Goal: Navigation & Orientation: Find specific page/section

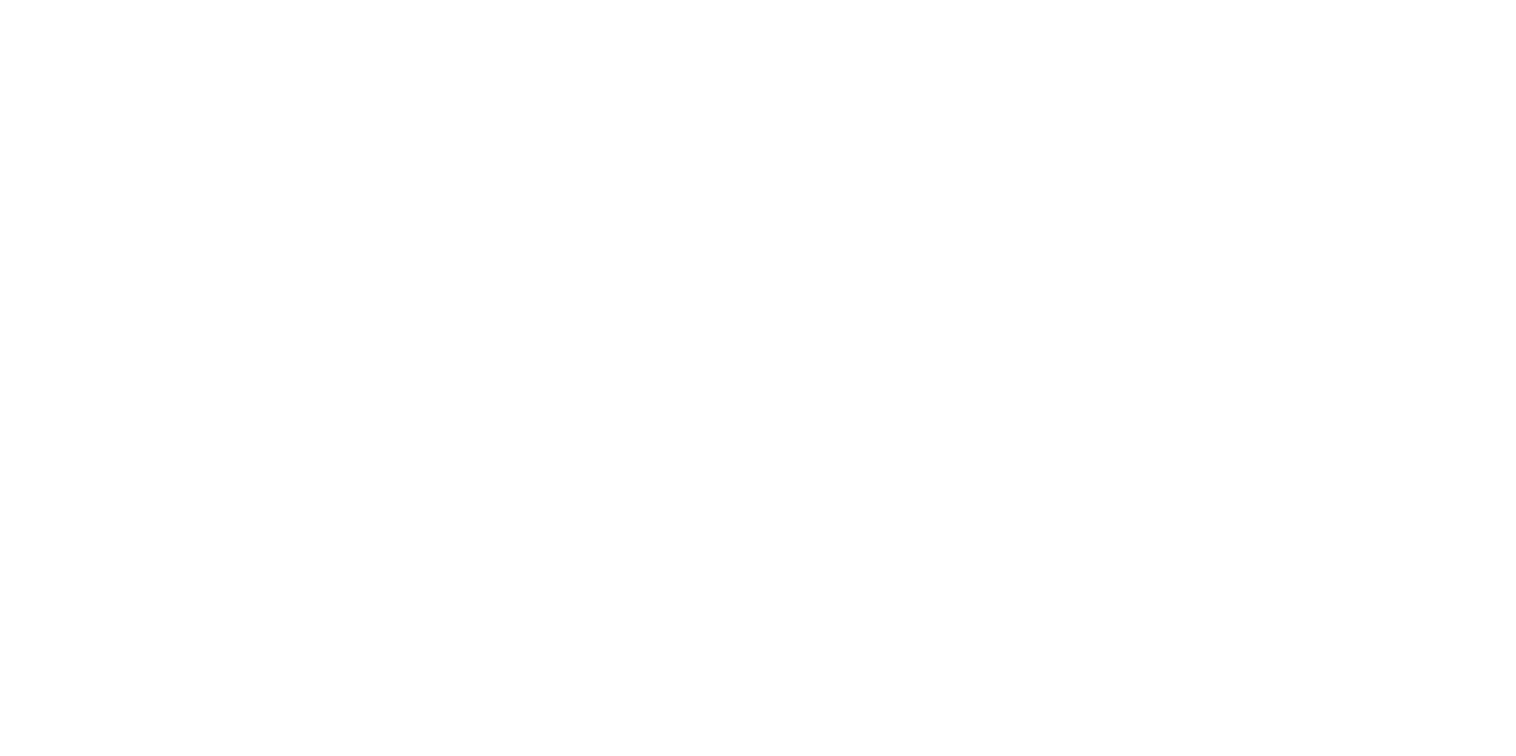
select select "es"
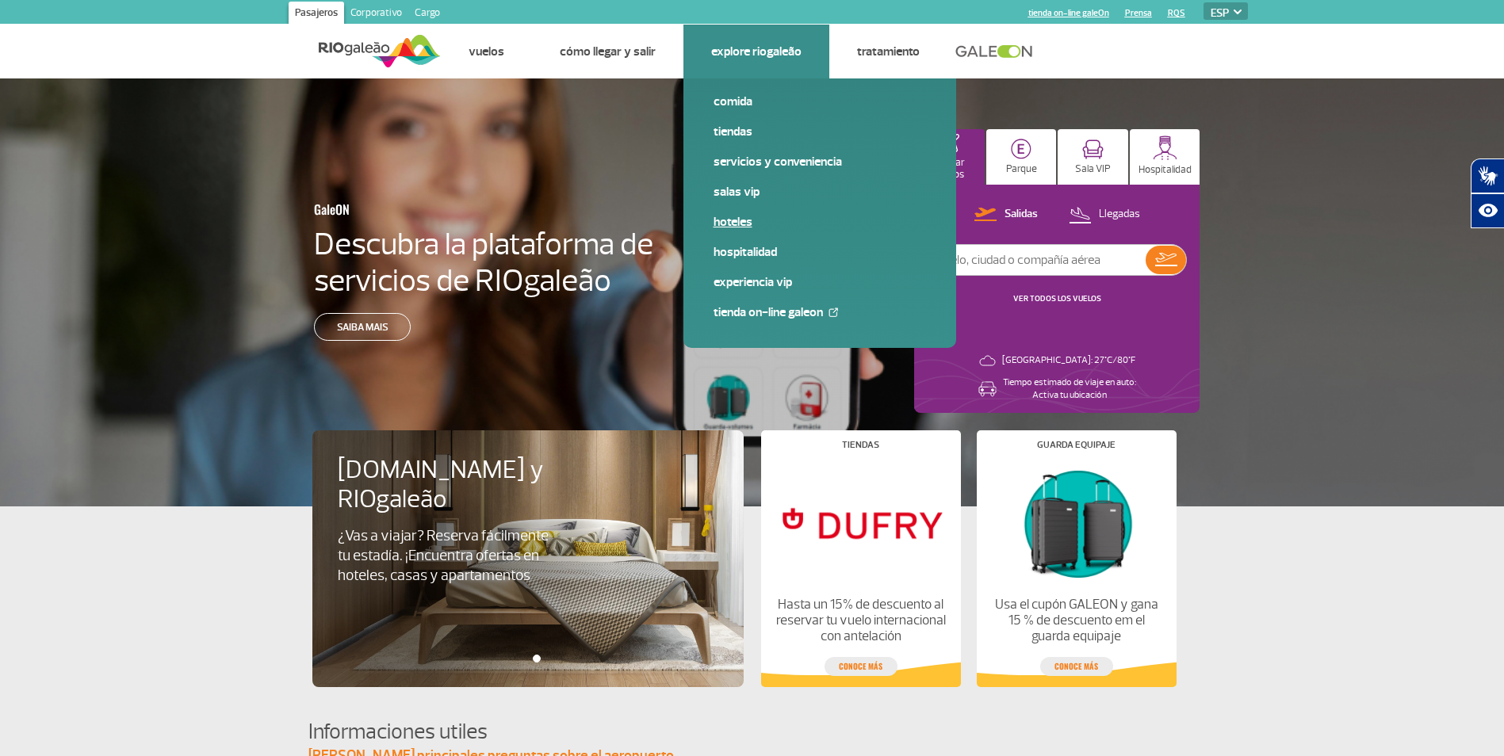
click at [743, 221] on link "Hoteles" at bounding box center [819, 221] width 212 height 17
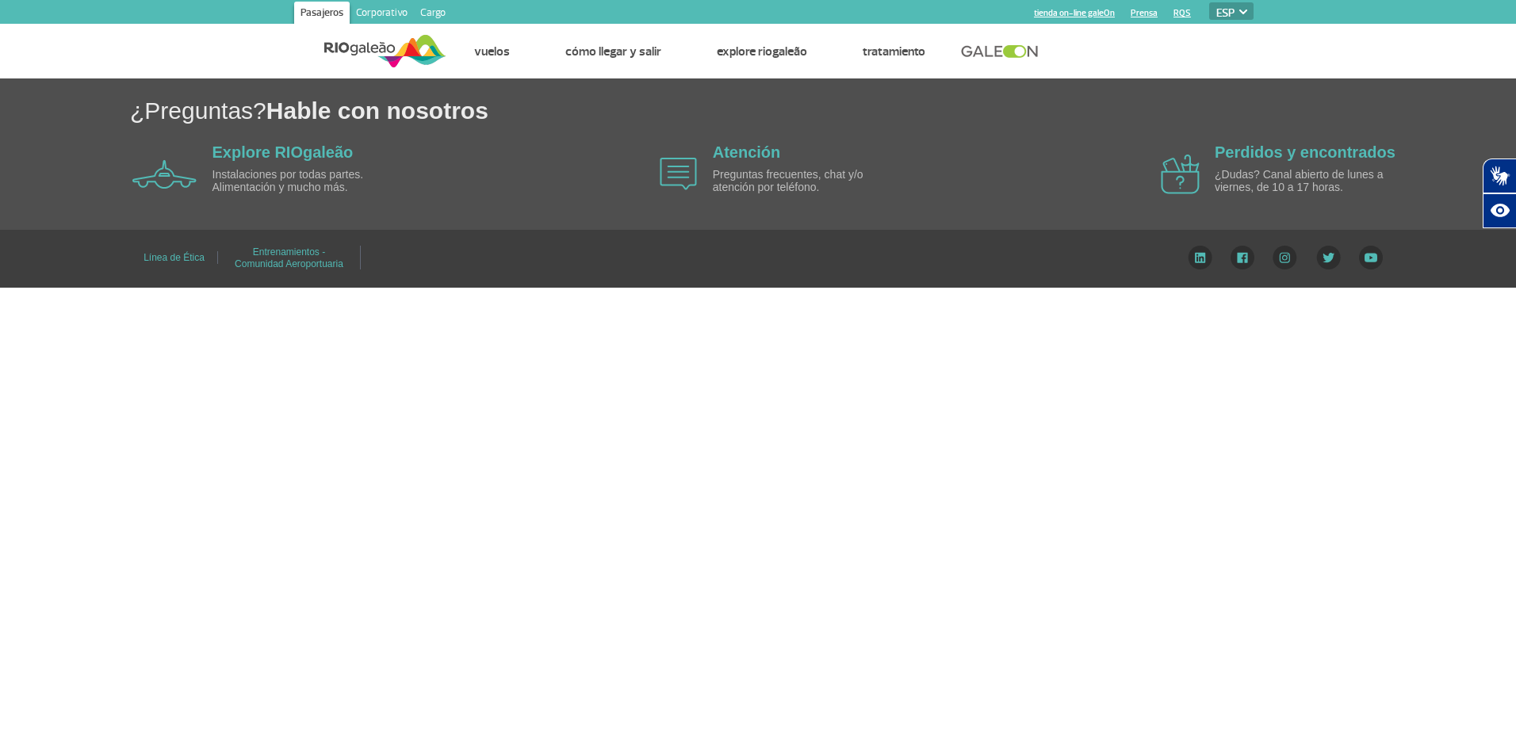
select select "es"
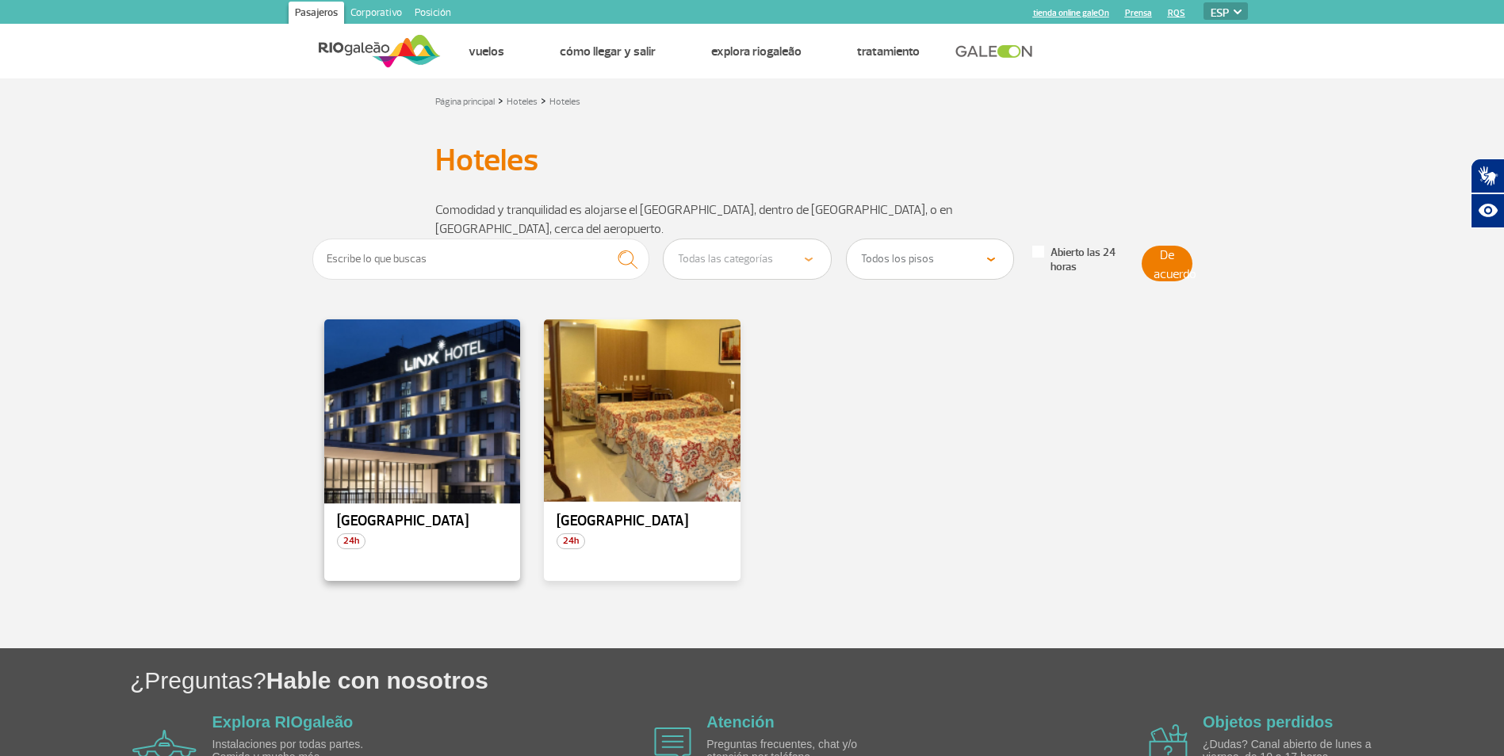
click at [453, 388] on div at bounding box center [422, 411] width 200 height 186
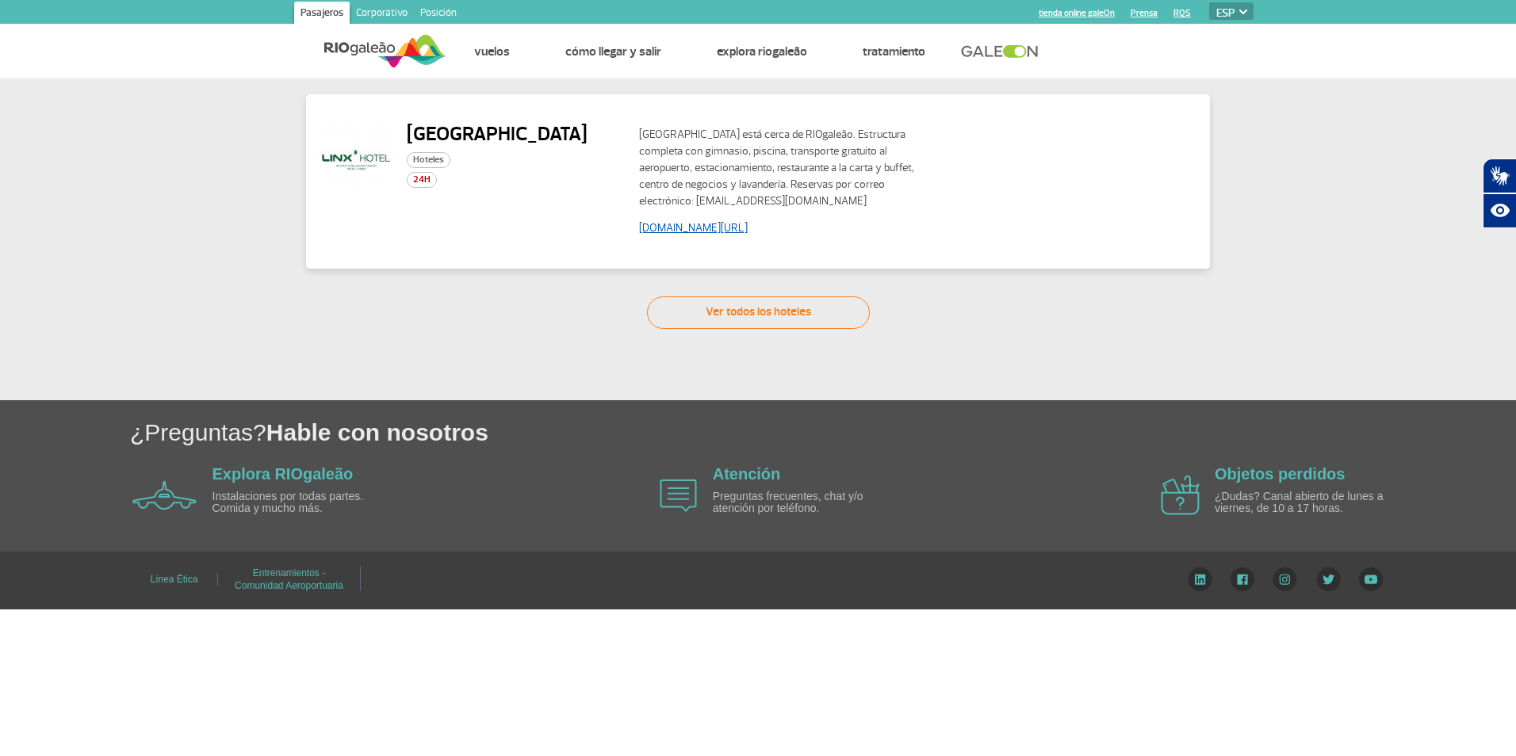
click at [727, 226] on link "[DOMAIN_NAME][URL]" at bounding box center [693, 227] width 109 height 13
